Goal: Information Seeking & Learning: Learn about a topic

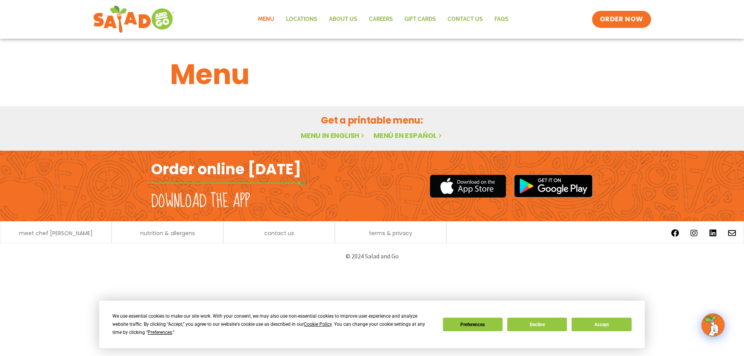
click at [318, 138] on link "Menu in English" at bounding box center [333, 136] width 65 height 10
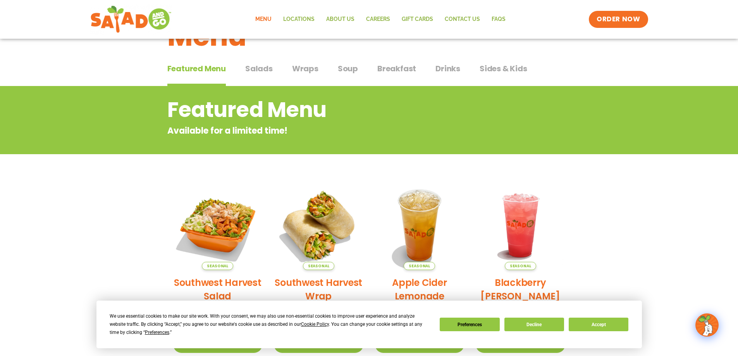
scroll to position [39, 0]
click at [594, 325] on button "Accept" at bounding box center [599, 325] width 60 height 14
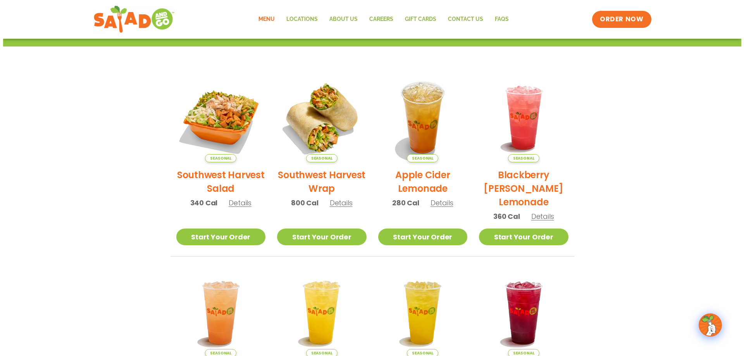
scroll to position [116, 0]
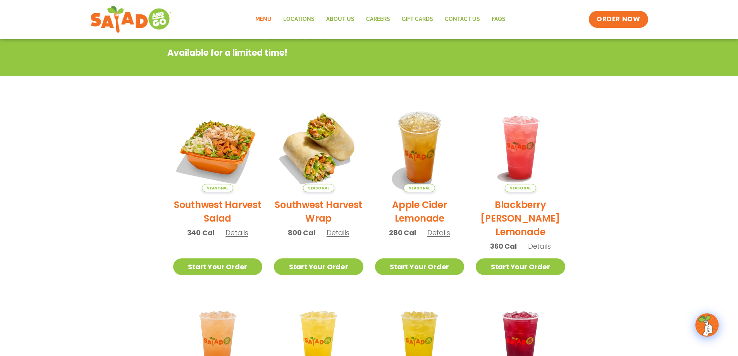
click at [233, 233] on span "Details" at bounding box center [236, 233] width 23 height 10
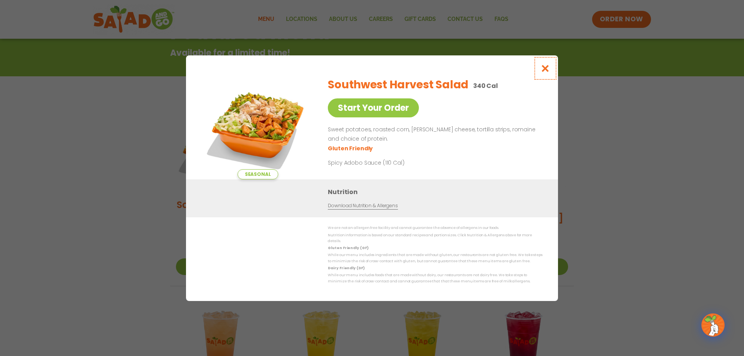
click at [553, 70] on button "Close modal" at bounding box center [545, 68] width 25 height 26
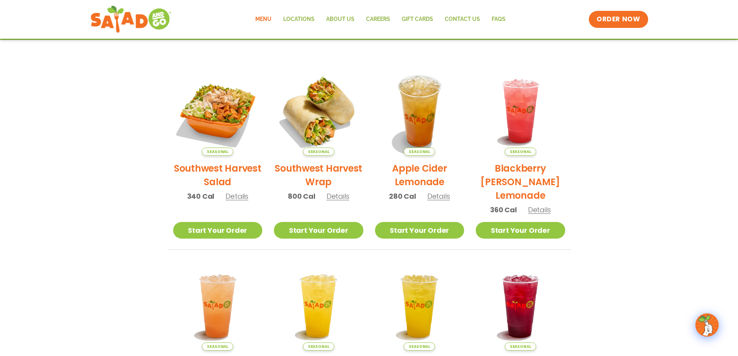
scroll to position [0, 0]
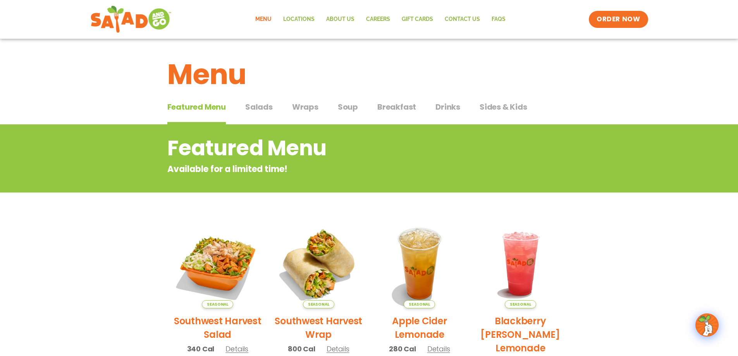
click at [270, 110] on span "Salads" at bounding box center [258, 107] width 27 height 12
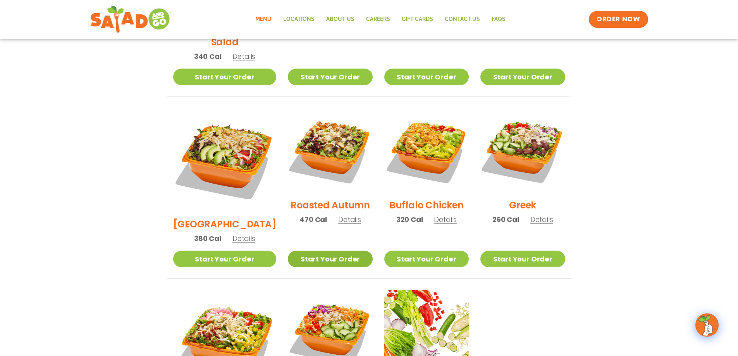
scroll to position [349, 0]
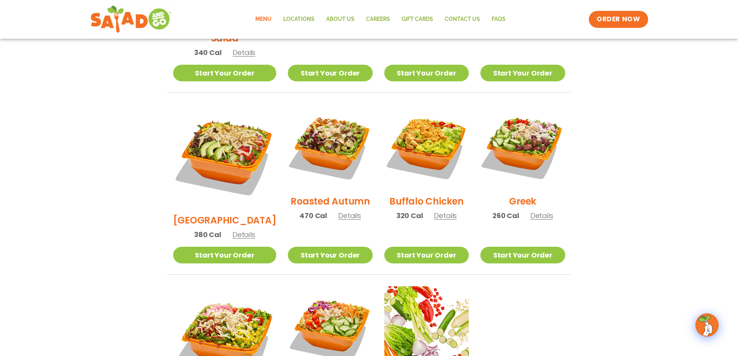
click at [340, 211] on span "Details" at bounding box center [349, 216] width 23 height 10
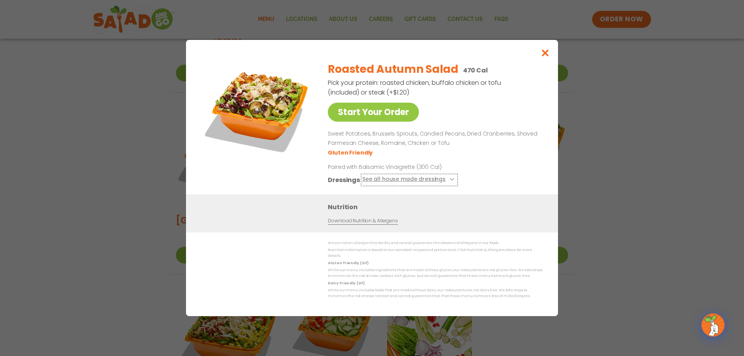
click at [443, 185] on button "See all house made dressings" at bounding box center [409, 180] width 94 height 10
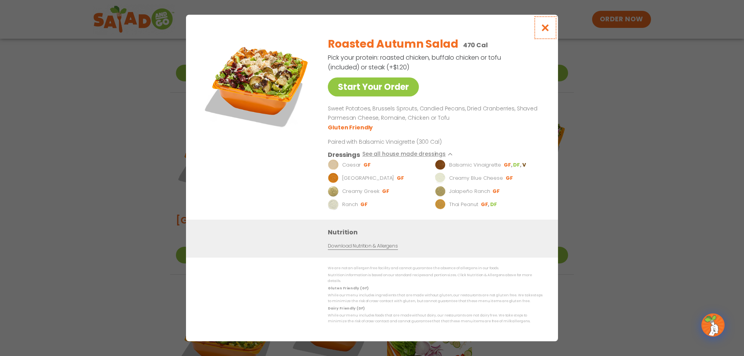
click at [545, 31] on icon "Close modal" at bounding box center [545, 28] width 10 height 8
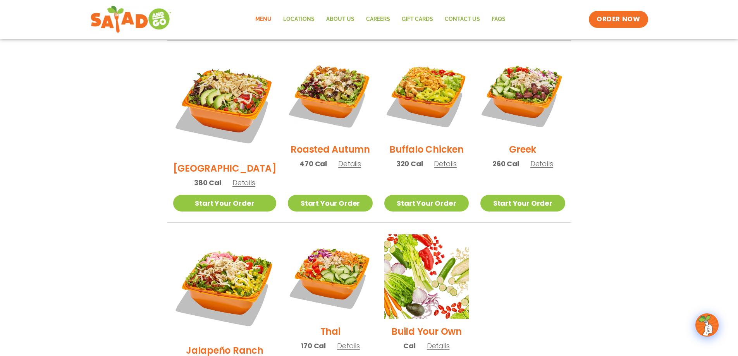
scroll to position [387, 0]
